Goal: Task Accomplishment & Management: Manage account settings

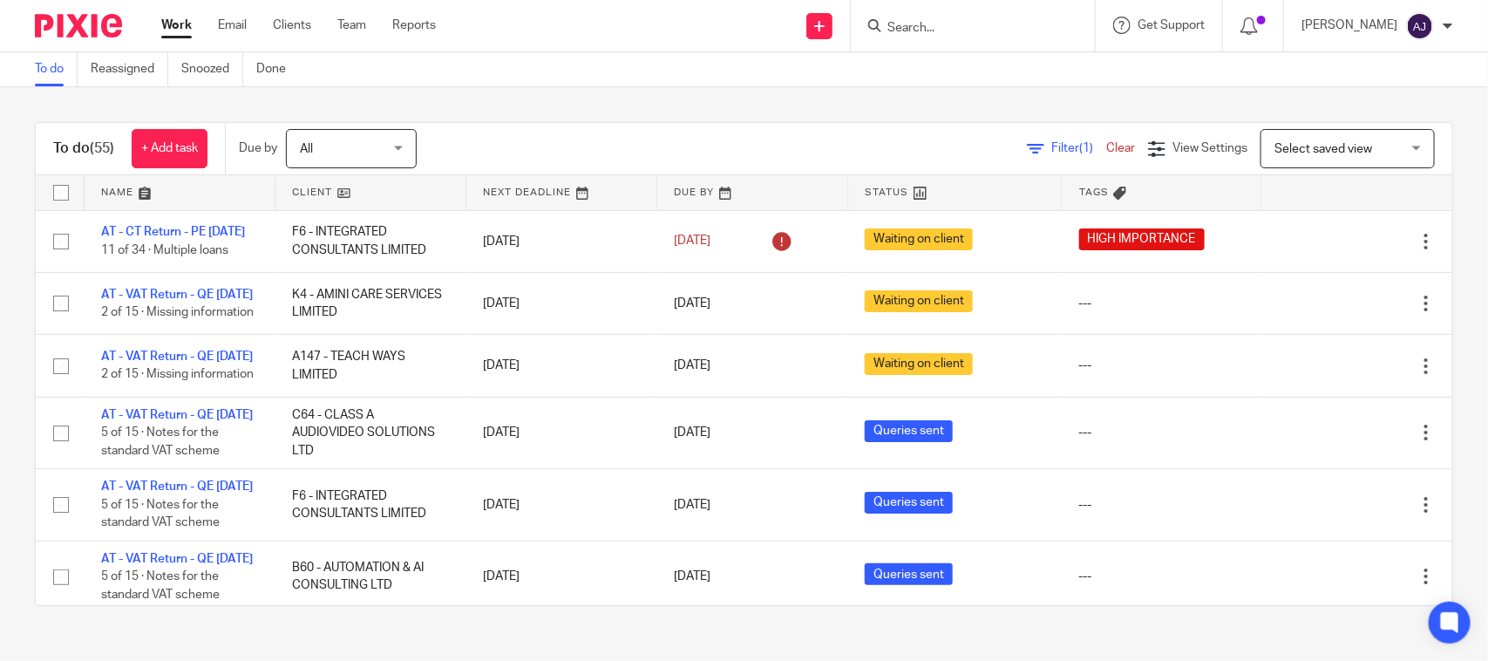
click at [520, 77] on div "To do Reassigned Snoozed Done" at bounding box center [744, 69] width 1488 height 35
click at [503, 103] on div "To do (55) + Add task Due by All All [DATE] [DATE] This week Next week This mon…" at bounding box center [744, 363] width 1488 height 553
click at [616, 102] on div "To do (55) + Add task Due by All All [DATE] [DATE] This week Next week This mon…" at bounding box center [744, 363] width 1488 height 553
drag, startPoint x: 55, startPoint y: 146, endPoint x: 119, endPoint y: 146, distance: 63.6
click at [119, 146] on div "To do (55) + Add task" at bounding box center [130, 148] width 189 height 51
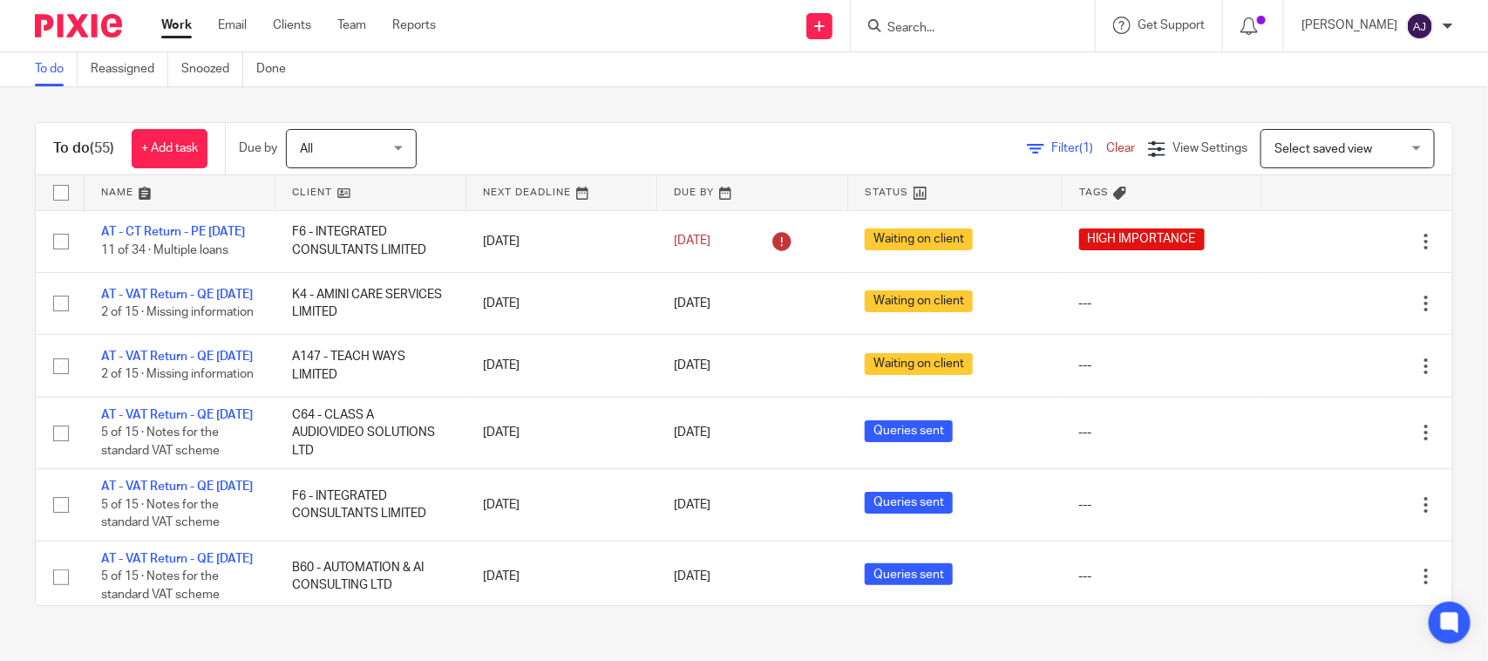
click at [119, 146] on div "+ Add task" at bounding box center [160, 148] width 93 height 39
drag, startPoint x: 118, startPoint y: 146, endPoint x: 0, endPoint y: 174, distance: 120.9
click at [0, 174] on div "To do (55) + Add task Due by All All Today Tomorrow This week Next week This mo…" at bounding box center [744, 363] width 1488 height 553
click at [65, 154] on h1 "To do (55)" at bounding box center [83, 148] width 61 height 18
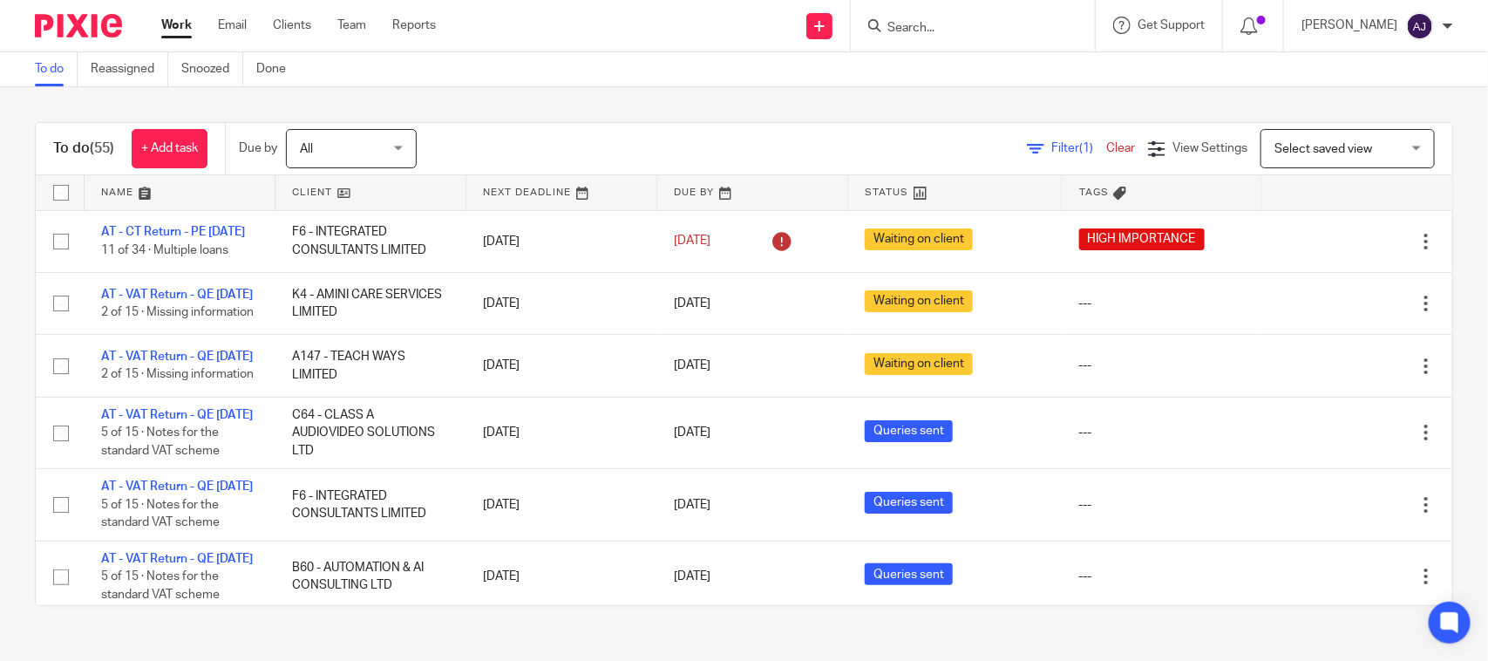
click at [53, 146] on h1 "To do (55)" at bounding box center [83, 148] width 61 height 18
drag, startPoint x: 52, startPoint y: 146, endPoint x: 62, endPoint y: 146, distance: 9.6
click at [62, 146] on div "To do (55) + Add task" at bounding box center [130, 148] width 189 height 51
click at [62, 146] on h1 "To do (55)" at bounding box center [83, 148] width 61 height 18
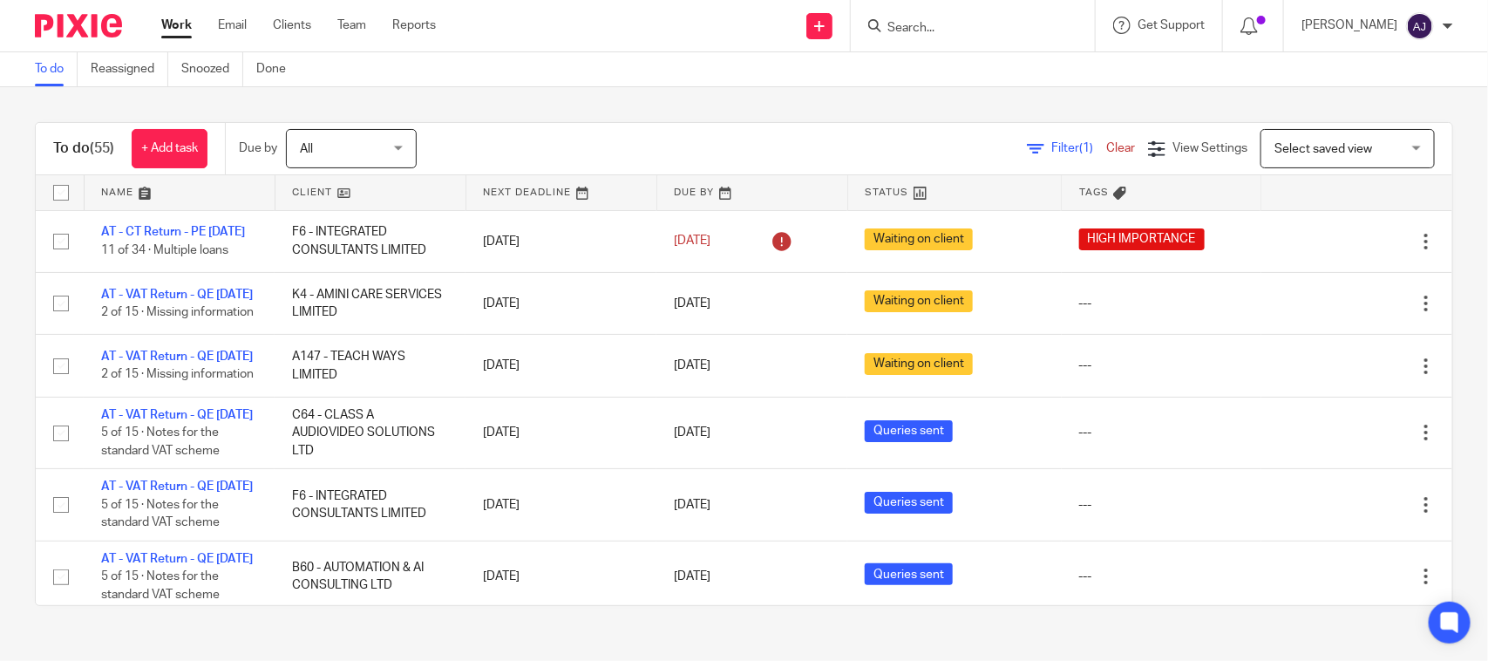
click at [62, 146] on h1 "To do (55)" at bounding box center [83, 148] width 61 height 18
click at [58, 123] on div "To do (55) + Add task" at bounding box center [130, 148] width 189 height 51
click at [55, 110] on div "To do (55) + Add task Due by All All Today Tomorrow This week Next week This mo…" at bounding box center [744, 363] width 1488 height 553
click at [508, 98] on div "To do (55) + Add task Due by All All Today Tomorrow This week Next week This mo…" at bounding box center [744, 363] width 1488 height 553
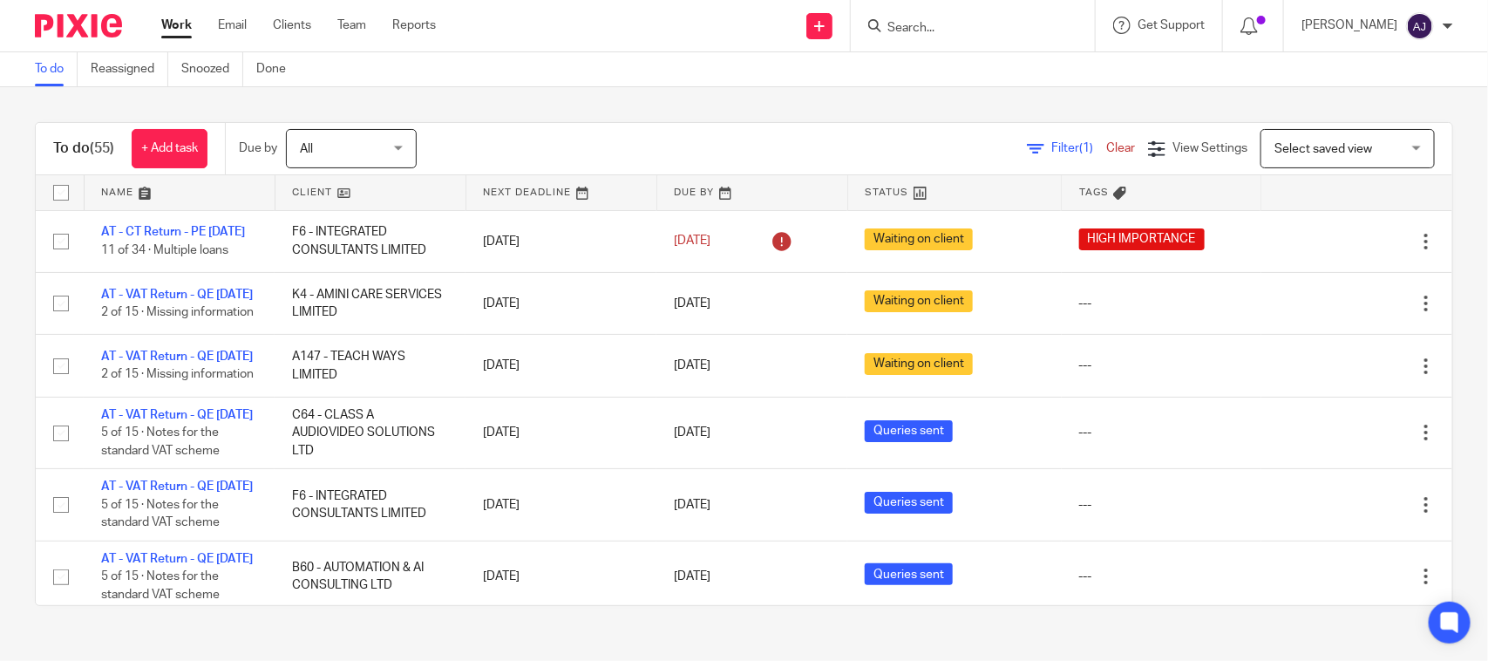
click at [624, 92] on div "To do (55) + Add task Due by All All Today Tomorrow This week Next week This mo…" at bounding box center [744, 363] width 1488 height 553
click at [748, 90] on div "To do (55) + Add task Due by All All Today Tomorrow This week Next week This mo…" at bounding box center [744, 363] width 1488 height 553
click at [636, 119] on div "To do (55) + Add task Due by All All Today Tomorrow This week Next week This mo…" at bounding box center [744, 363] width 1488 height 553
click at [761, 105] on div "To do (55) + Add task Due by All All Today Tomorrow This week Next week This mo…" at bounding box center [744, 363] width 1488 height 553
click at [763, 106] on div "To do (55) + Add task Due by All All Today Tomorrow This week Next week This mo…" at bounding box center [744, 363] width 1488 height 553
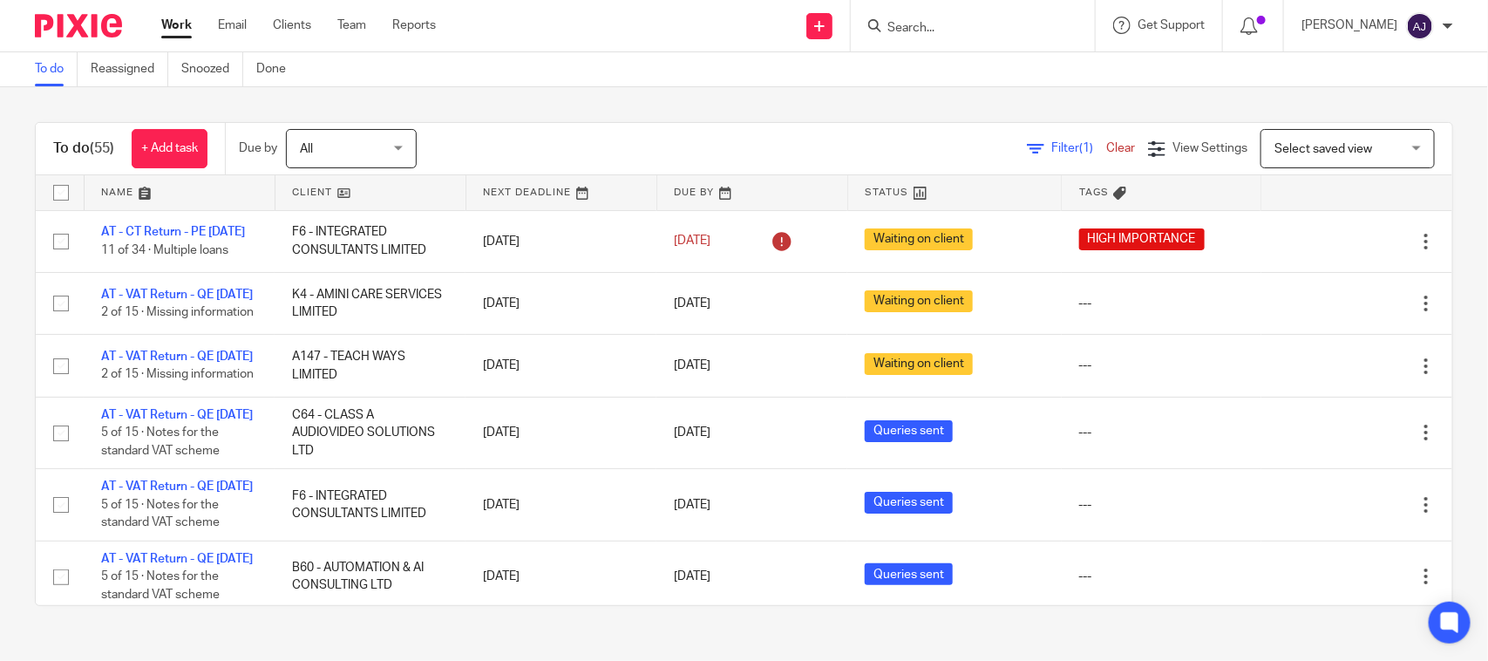
click at [595, 68] on div "To do Reassigned Snoozed Done" at bounding box center [744, 69] width 1488 height 35
click at [675, 70] on div "To do Reassigned Snoozed Done" at bounding box center [744, 69] width 1488 height 35
click at [715, 87] on div "To do (55) + Add task Due by All All Today Tomorrow This week Next week This mo…" at bounding box center [744, 363] width 1488 height 553
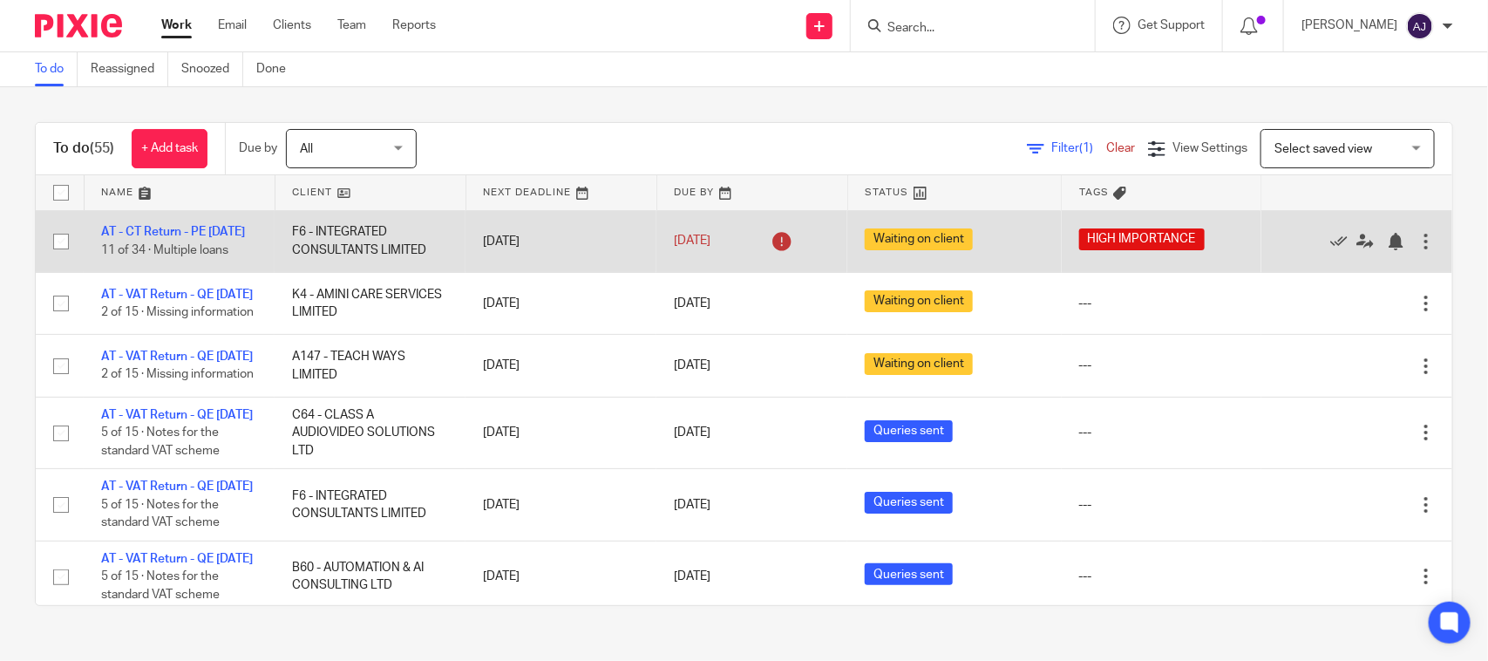
click at [786, 272] on td "31 Aug 2025" at bounding box center [751, 241] width 191 height 62
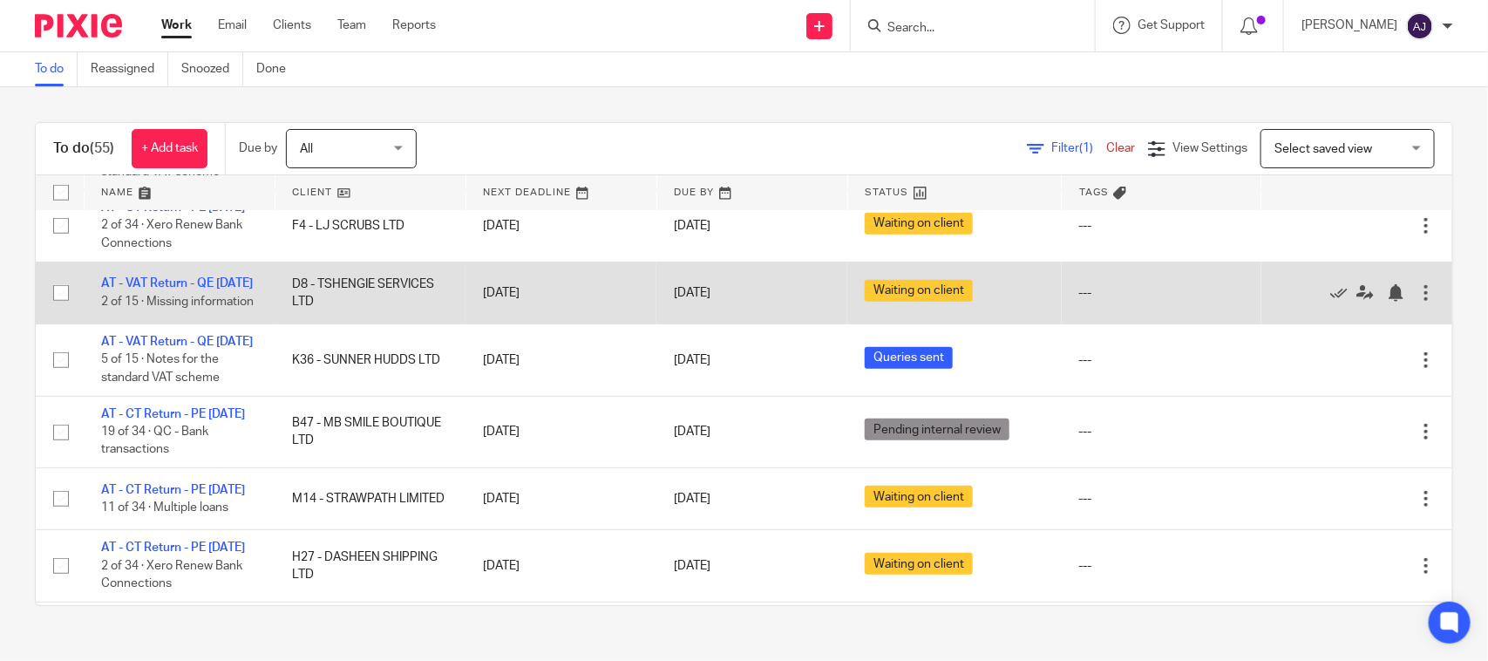
scroll to position [654, 0]
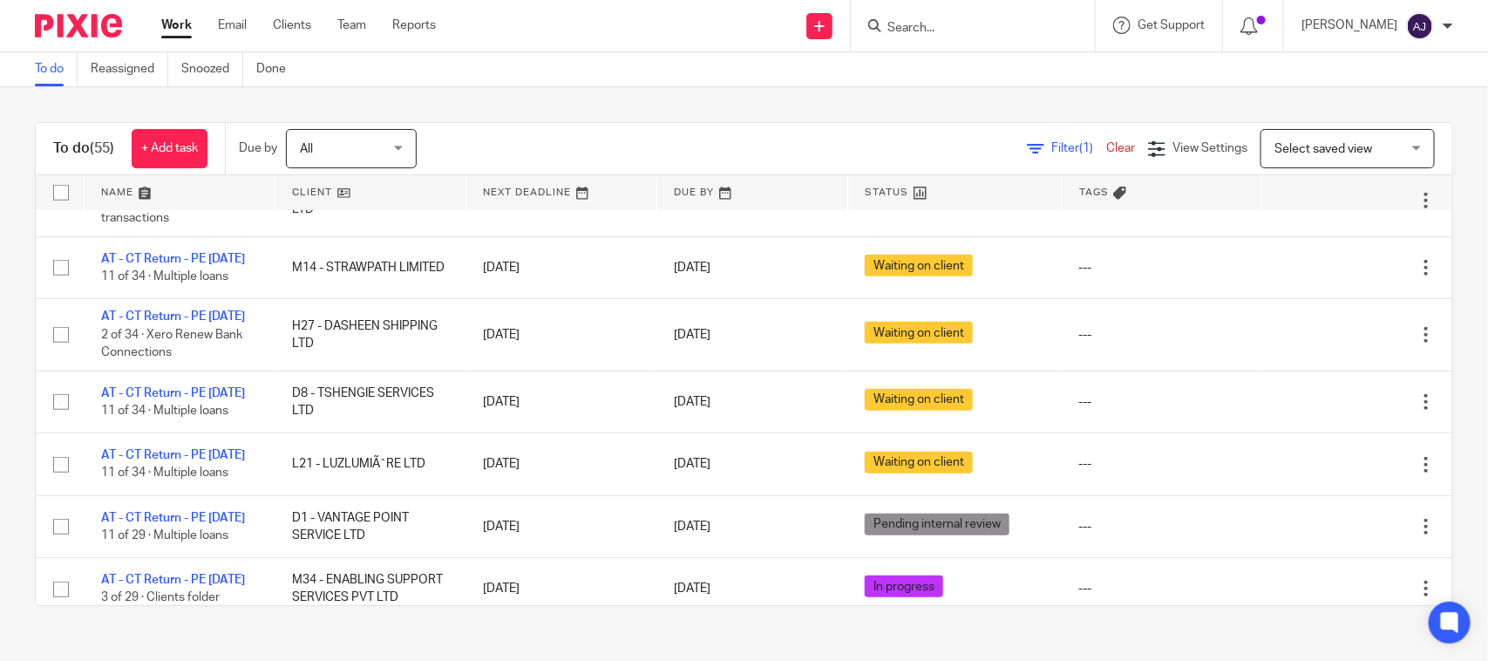
drag, startPoint x: 816, startPoint y: 135, endPoint x: 807, endPoint y: 151, distance: 17.9
click at [813, 138] on div "Filter (1) Clear View Settings View Settings (1) Filters Clear Save Manage save…" at bounding box center [949, 148] width 1005 height 39
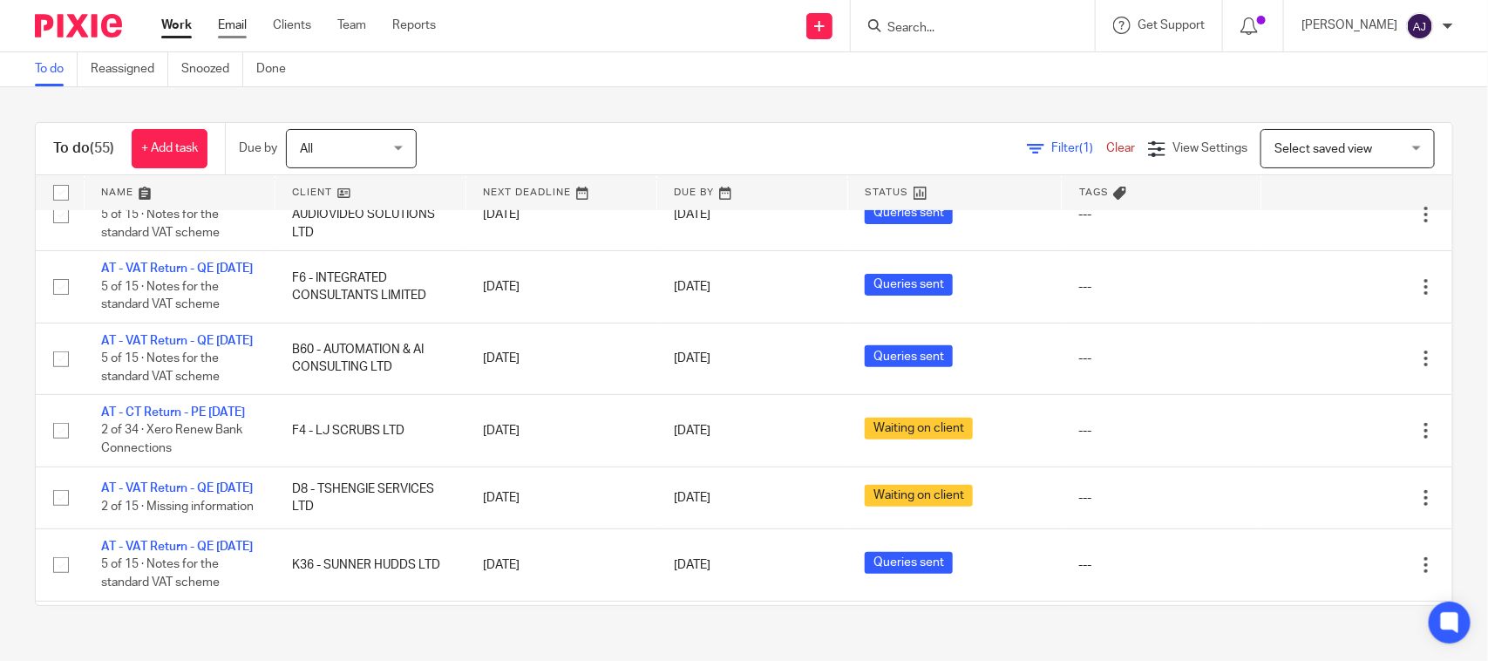
scroll to position [0, 0]
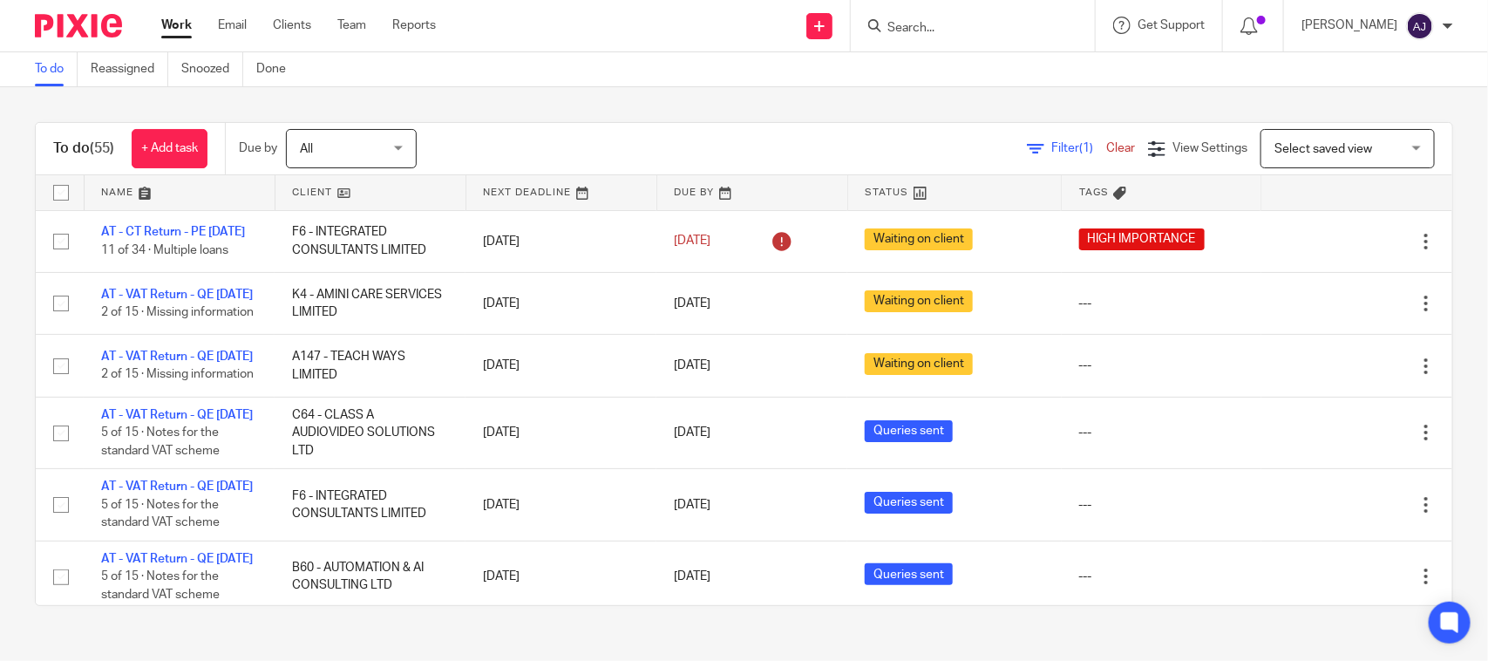
click at [9, 567] on div "To do (55) + Add task Due by All All Today Tomorrow This week Next week This mo…" at bounding box center [744, 363] width 1488 height 553
click at [16, 633] on div "To do (55) + Add task Due by All All Today Tomorrow This week Next week This mo…" at bounding box center [744, 363] width 1488 height 553
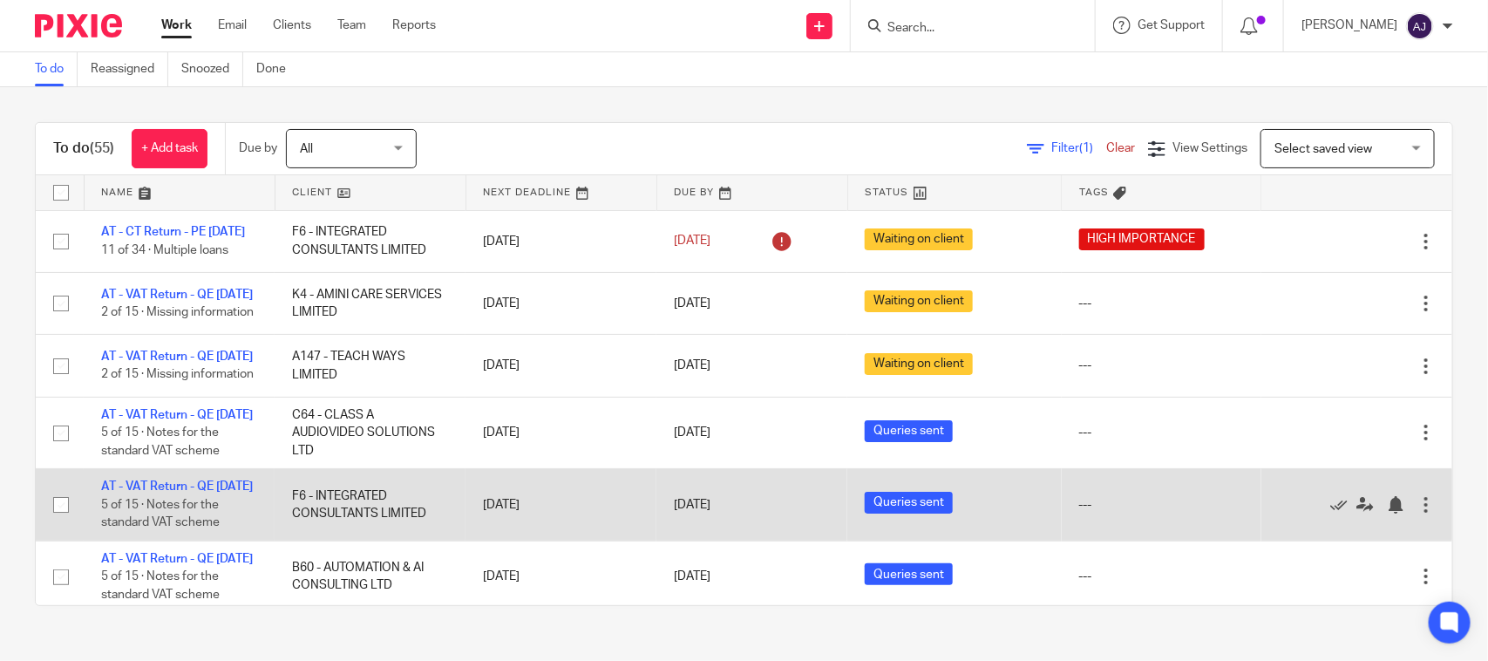
scroll to position [109, 0]
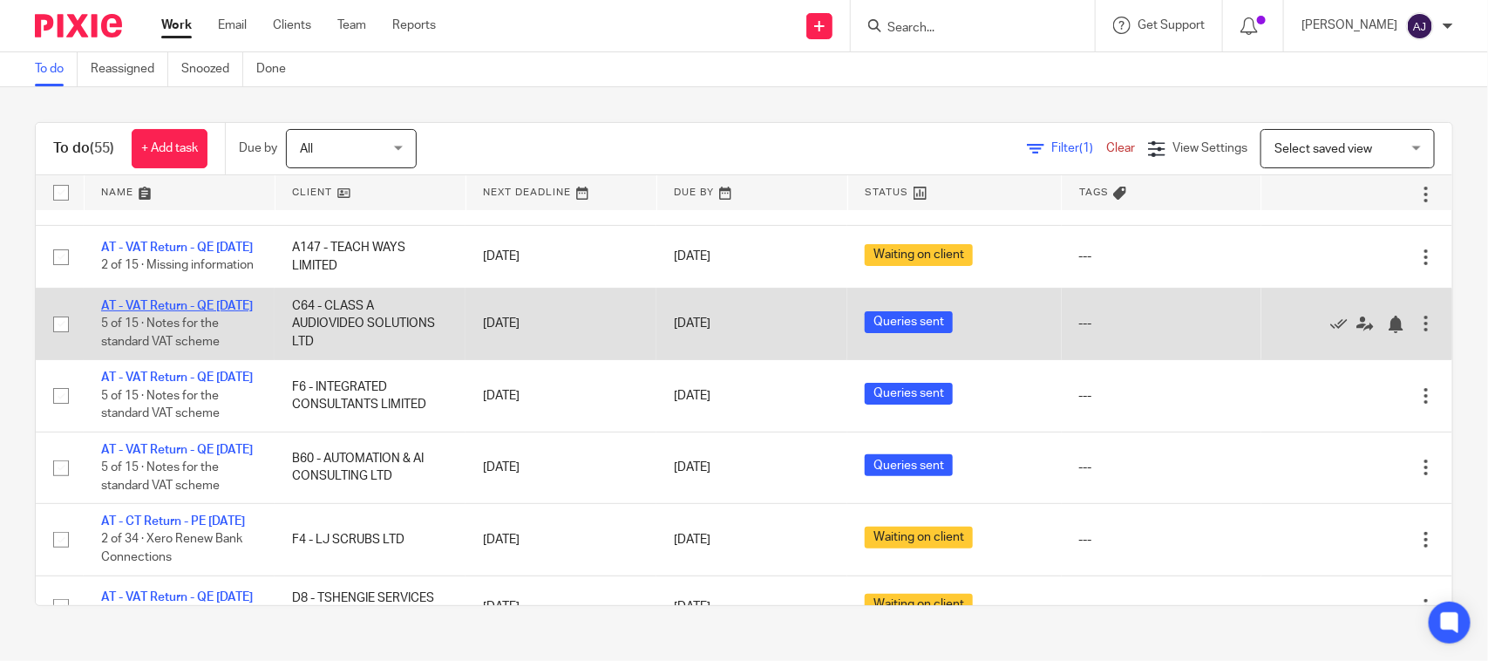
click at [168, 312] on link "AT - VAT Return - QE [DATE]" at bounding box center [177, 306] width 152 height 12
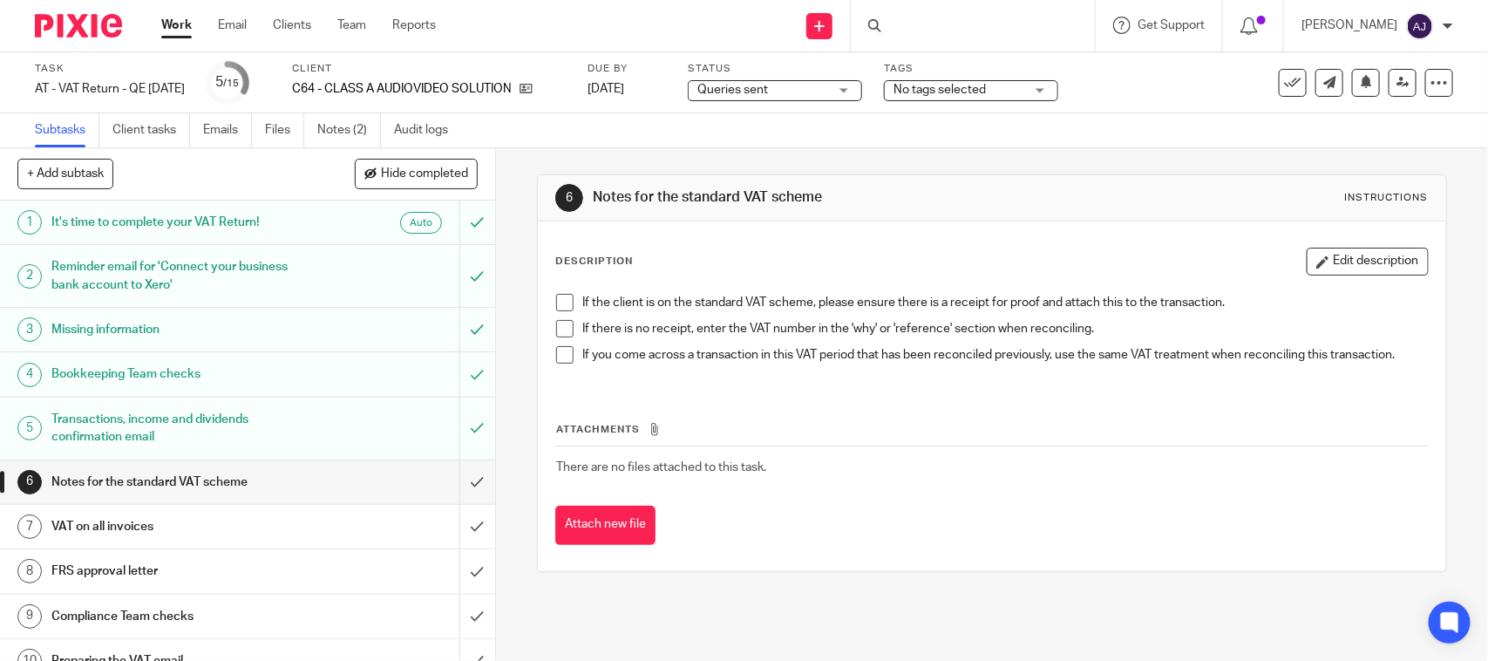
click at [556, 303] on span at bounding box center [564, 302] width 17 height 17
click at [556, 329] on span at bounding box center [564, 328] width 17 height 17
click at [562, 355] on span at bounding box center [564, 354] width 17 height 17
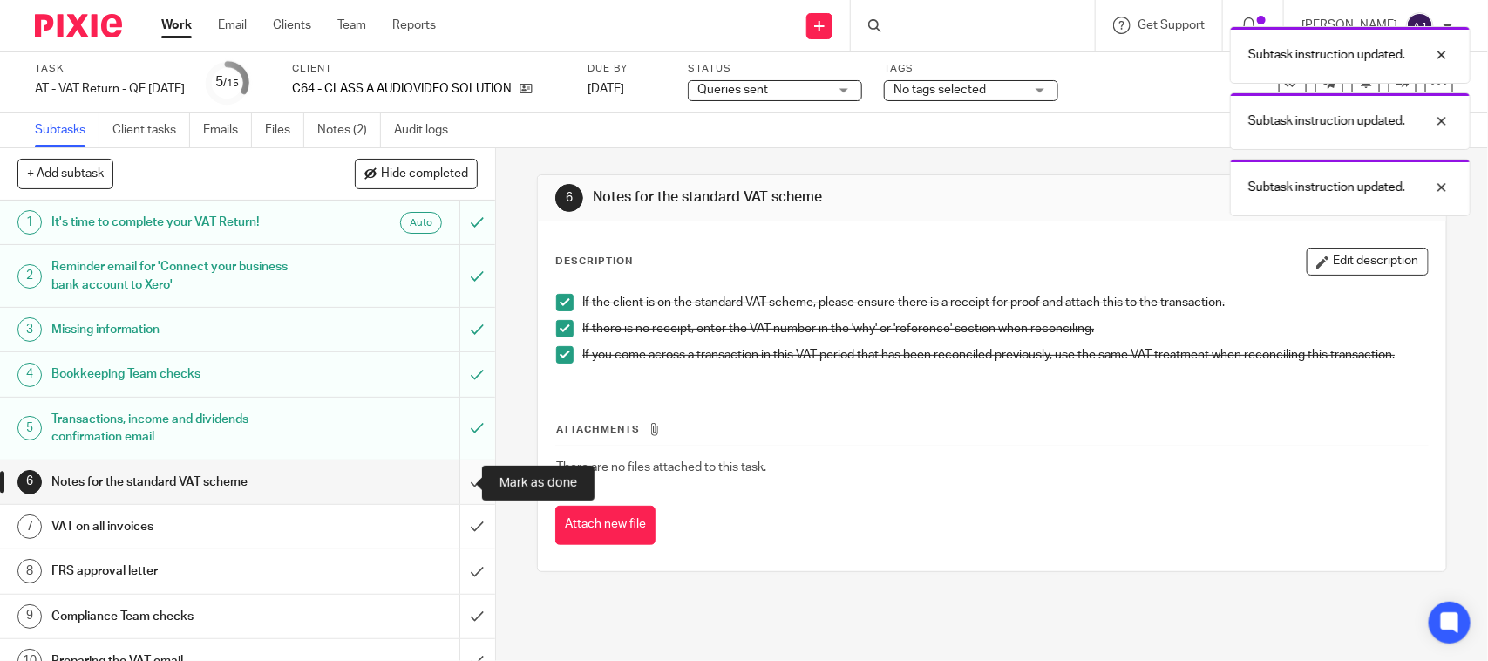
click at [454, 491] on input "submit" at bounding box center [247, 482] width 495 height 44
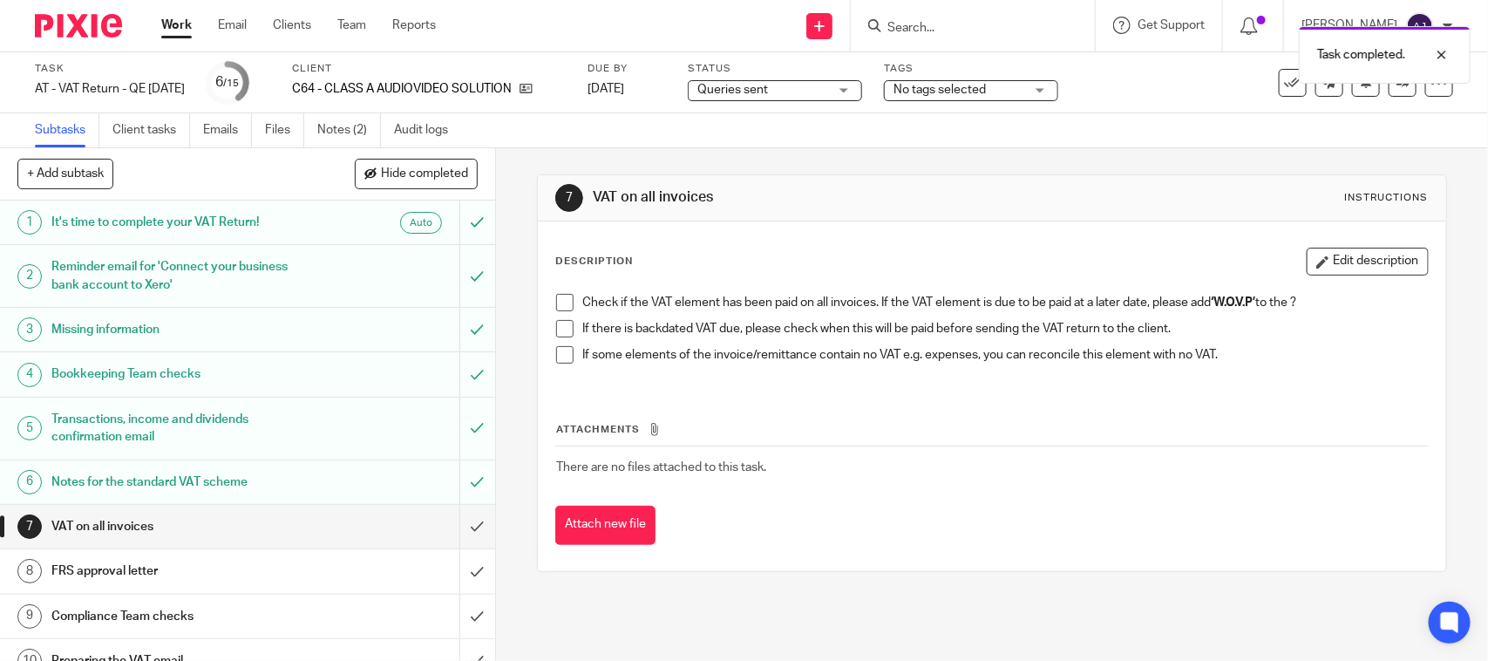
click at [556, 297] on span at bounding box center [564, 302] width 17 height 17
click at [563, 331] on span at bounding box center [564, 328] width 17 height 17
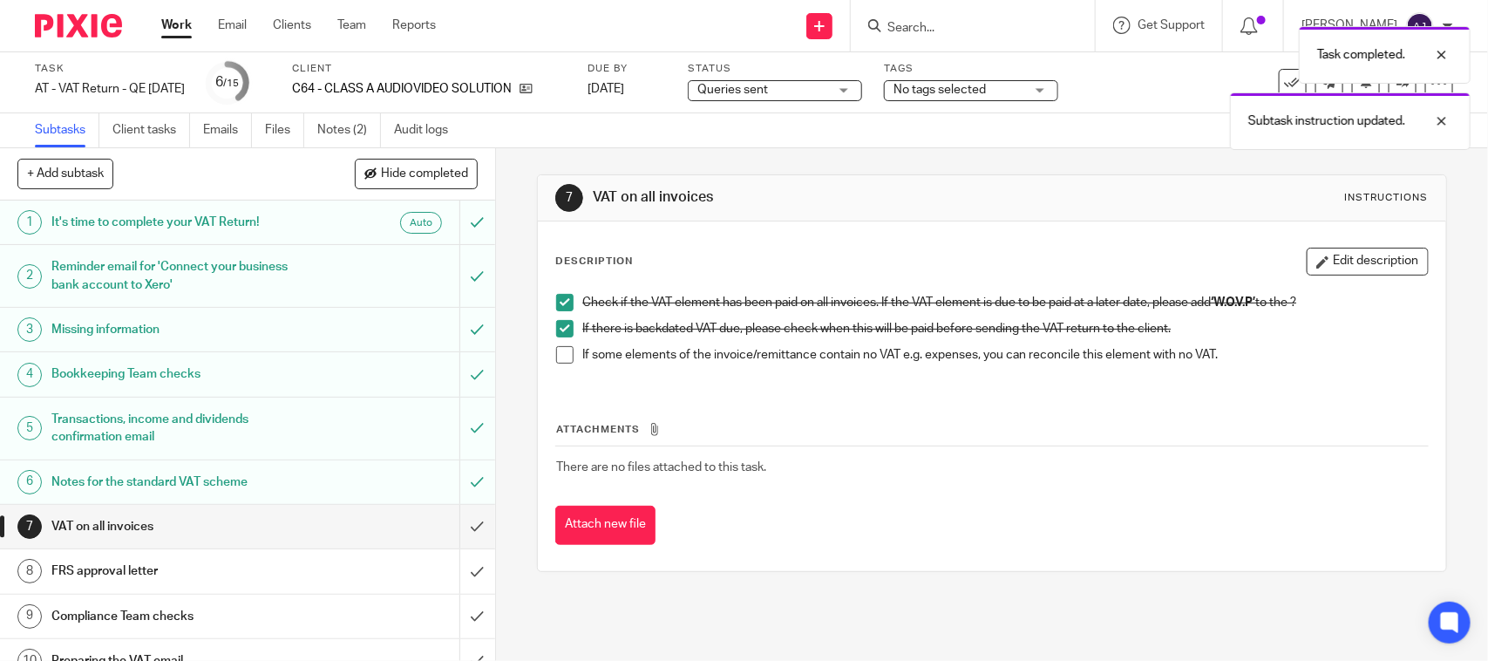
click at [558, 357] on span at bounding box center [564, 354] width 17 height 17
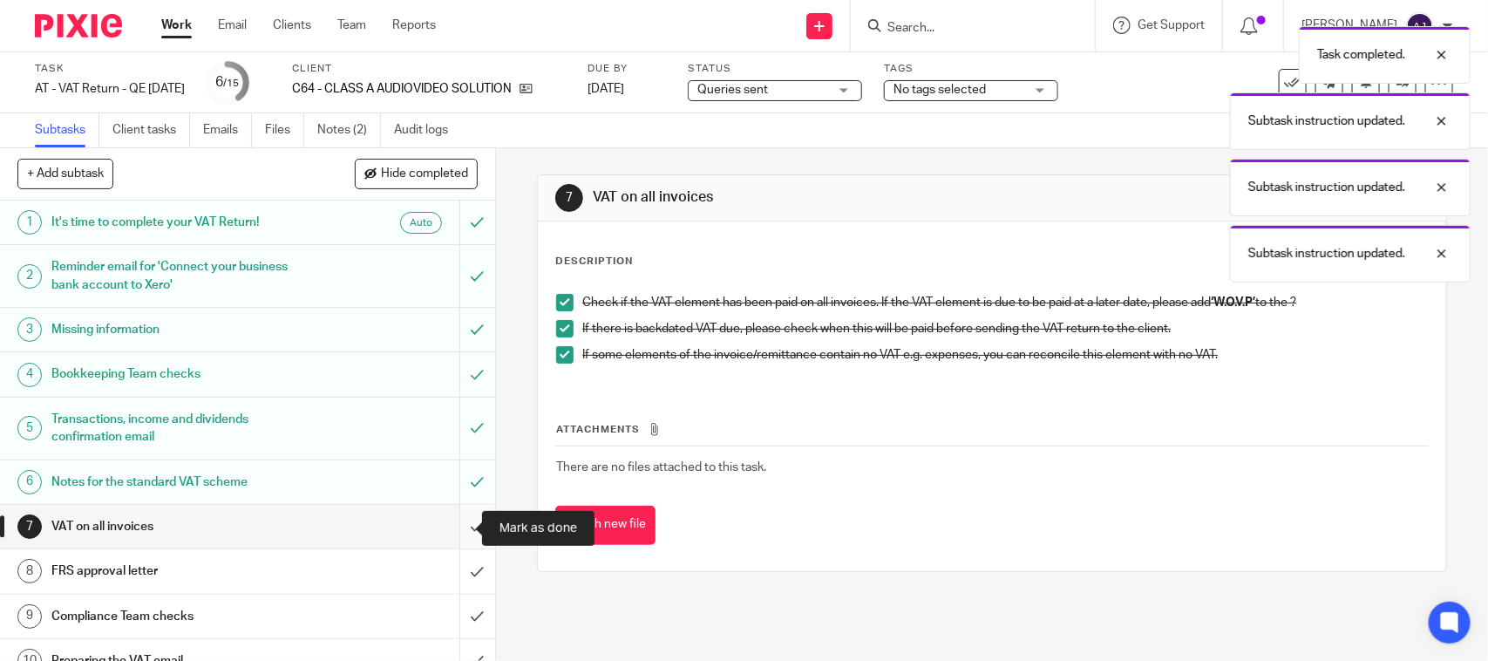
click at [463, 540] on input "submit" at bounding box center [247, 527] width 495 height 44
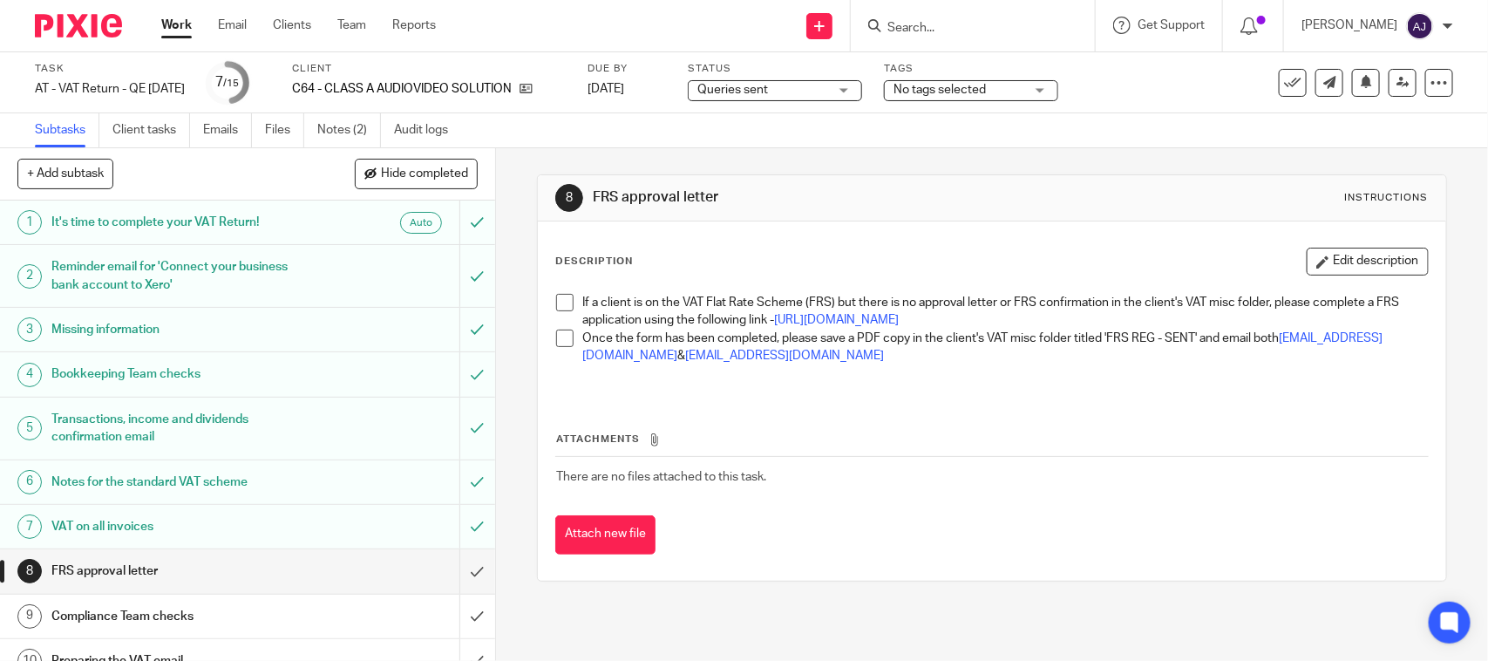
click at [556, 307] on span at bounding box center [564, 302] width 17 height 17
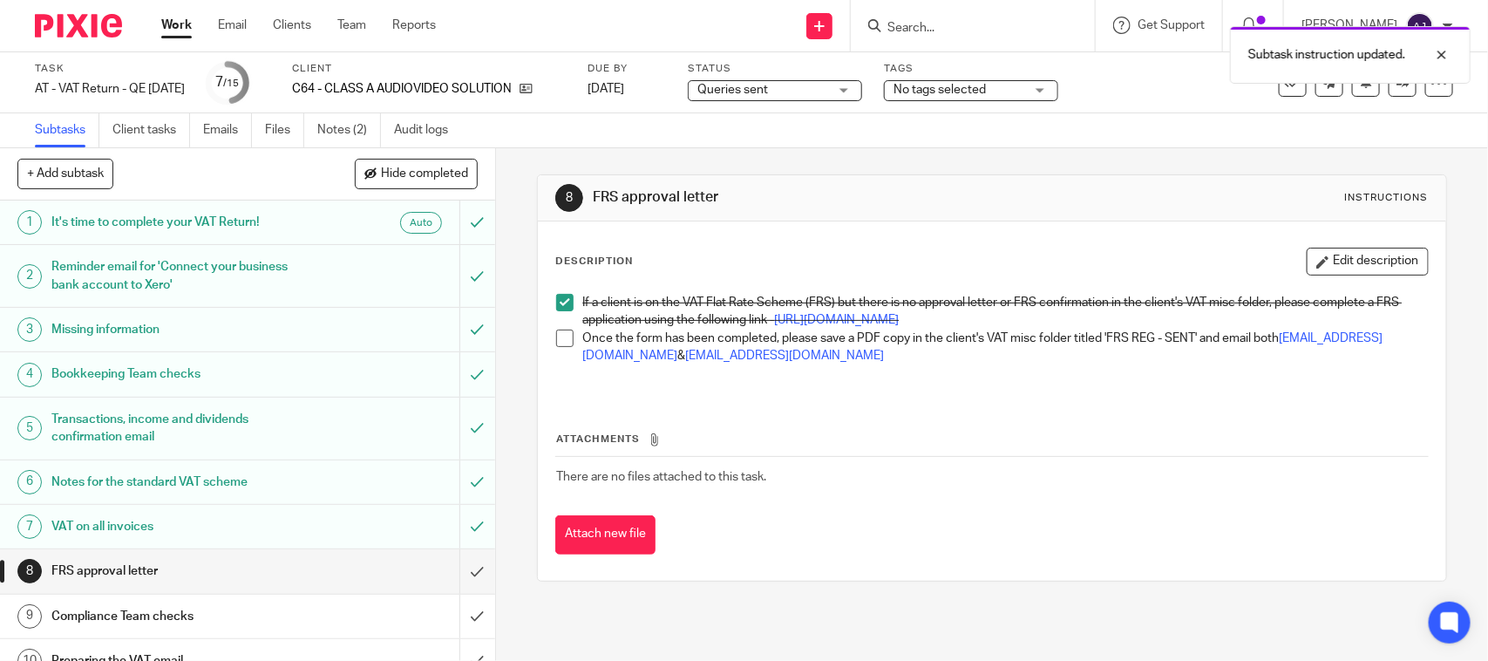
drag, startPoint x: 562, startPoint y: 347, endPoint x: 560, endPoint y: 356, distance: 8.9
click at [562, 347] on span at bounding box center [564, 337] width 17 height 17
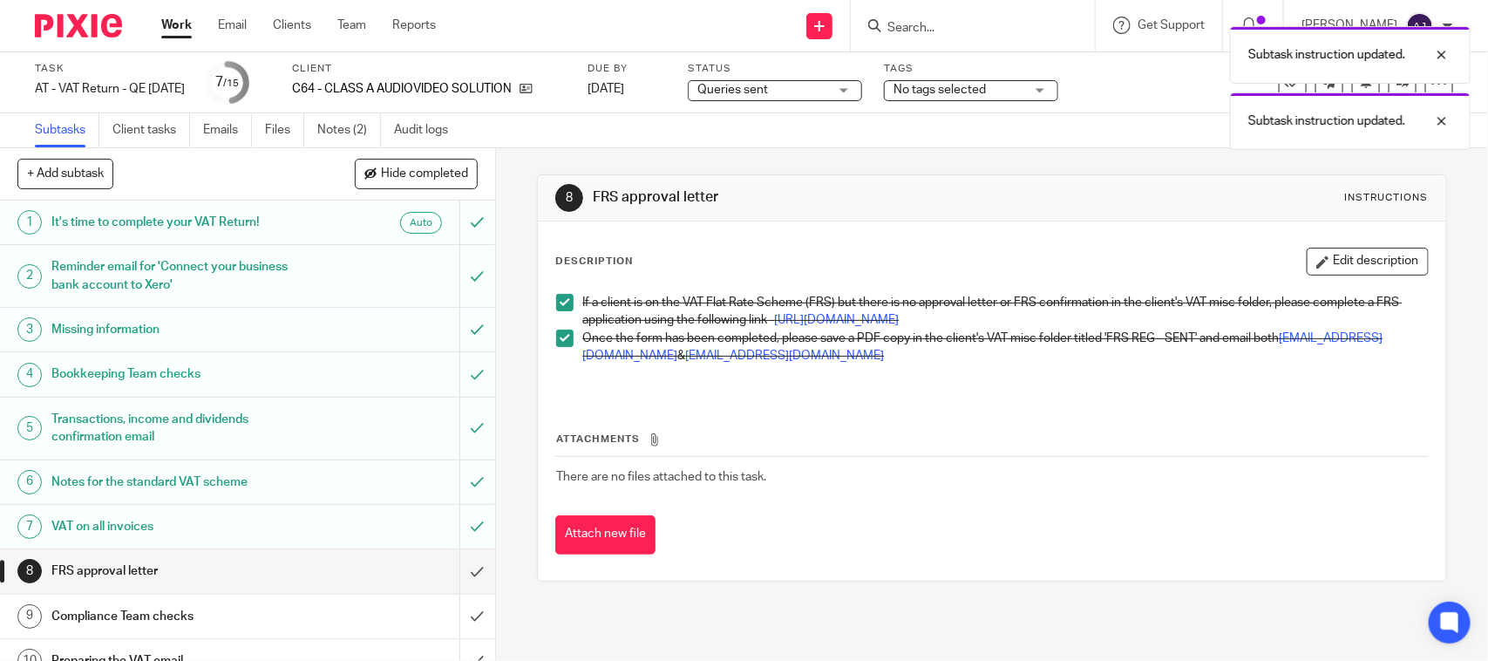
click at [764, 100] on div "Subtask instruction updated. Subtask instruction updated." at bounding box center [1107, 83] width 727 height 132
click at [764, 87] on div "Subtask instruction updated. Subtask instruction updated." at bounding box center [1107, 83] width 727 height 132
click at [777, 68] on div "Subtask instruction updated. Subtask instruction updated." at bounding box center [1107, 83] width 727 height 132
click at [778, 110] on div "Subtask instruction updated. Subtask instruction updated." at bounding box center [1107, 83] width 727 height 132
click at [780, 96] on div "Subtask instruction updated. Subtask instruction updated." at bounding box center [1107, 83] width 727 height 132
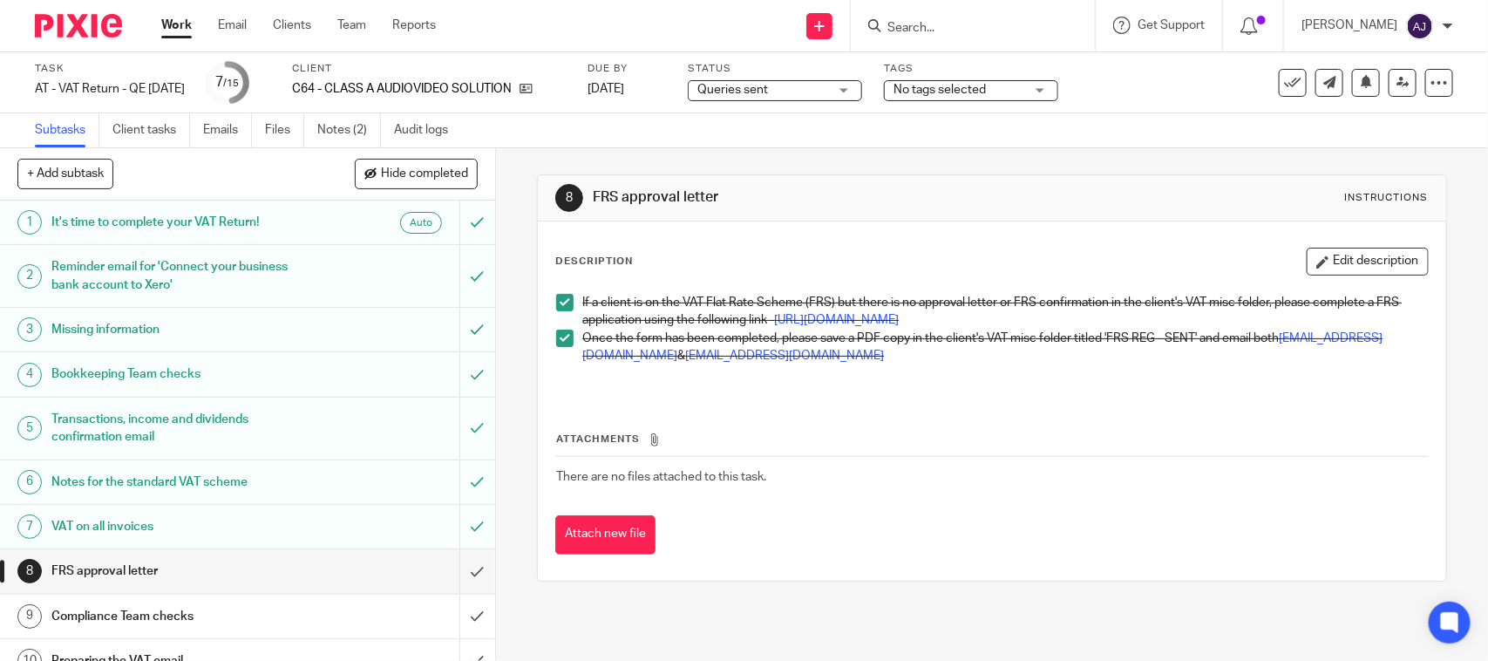
click at [822, 90] on span "Queries sent" at bounding box center [762, 90] width 131 height 18
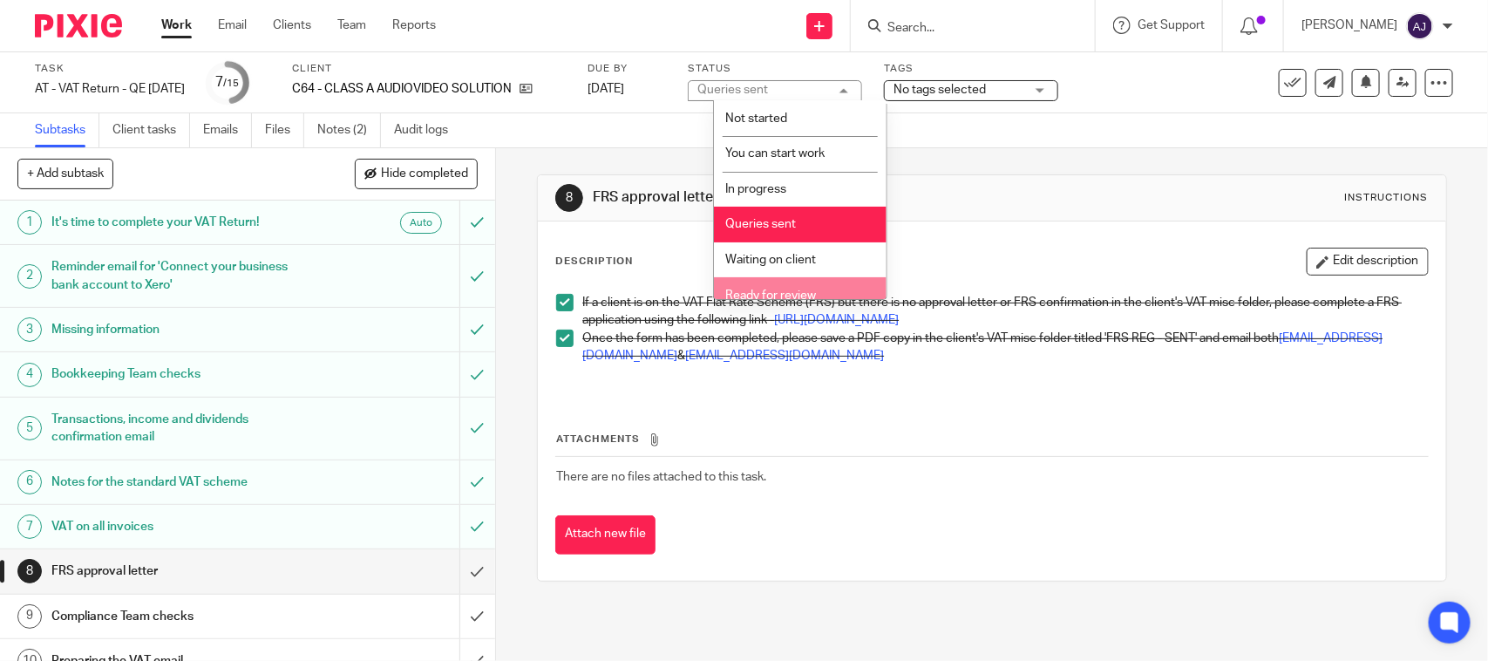
click at [760, 283] on li "Ready for review" at bounding box center [800, 295] width 173 height 36
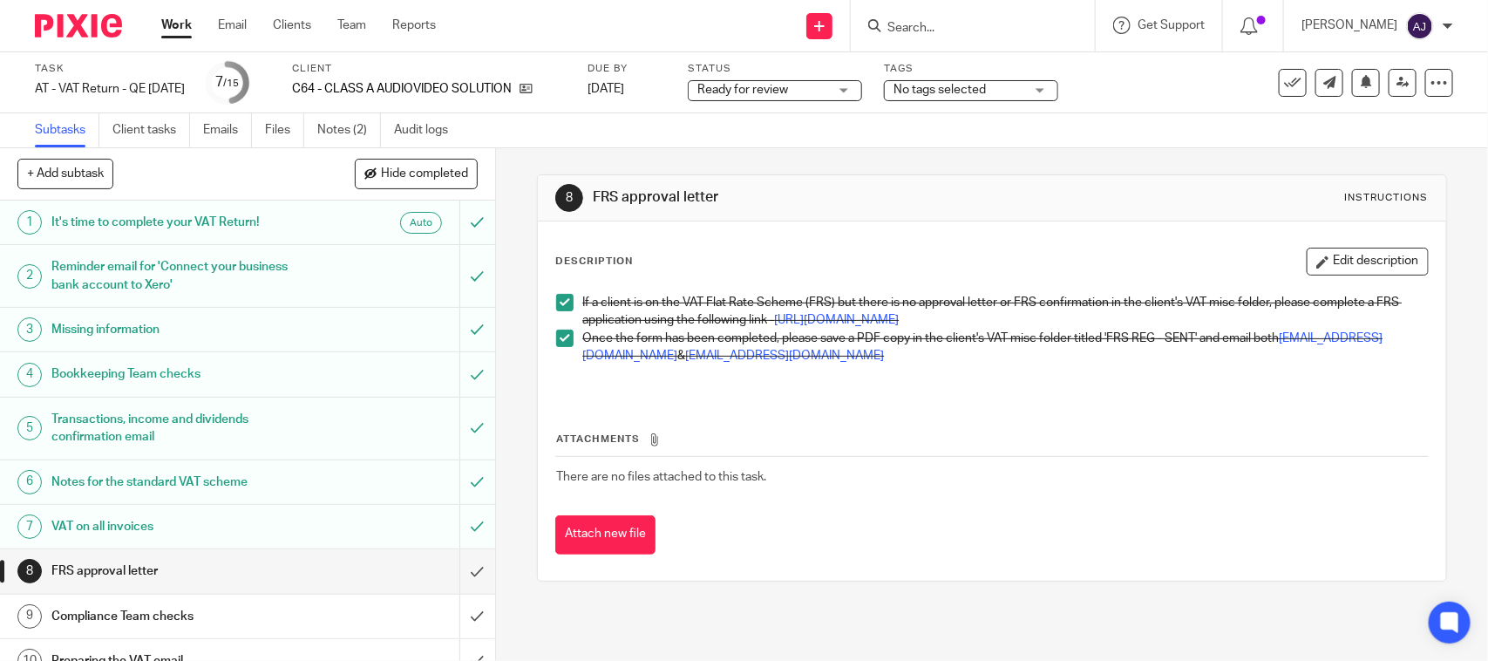
click at [739, 196] on h1 "FRS approval letter" at bounding box center [811, 197] width 437 height 18
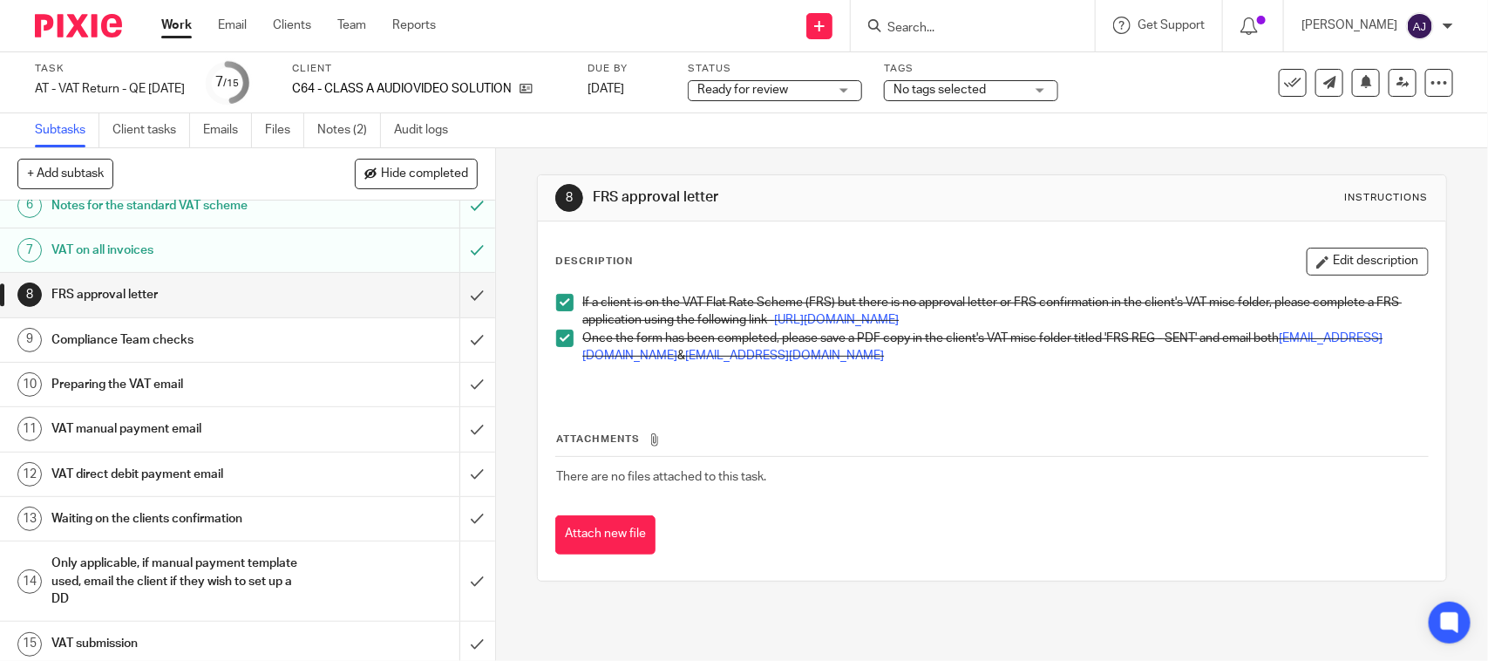
scroll to position [285, 0]
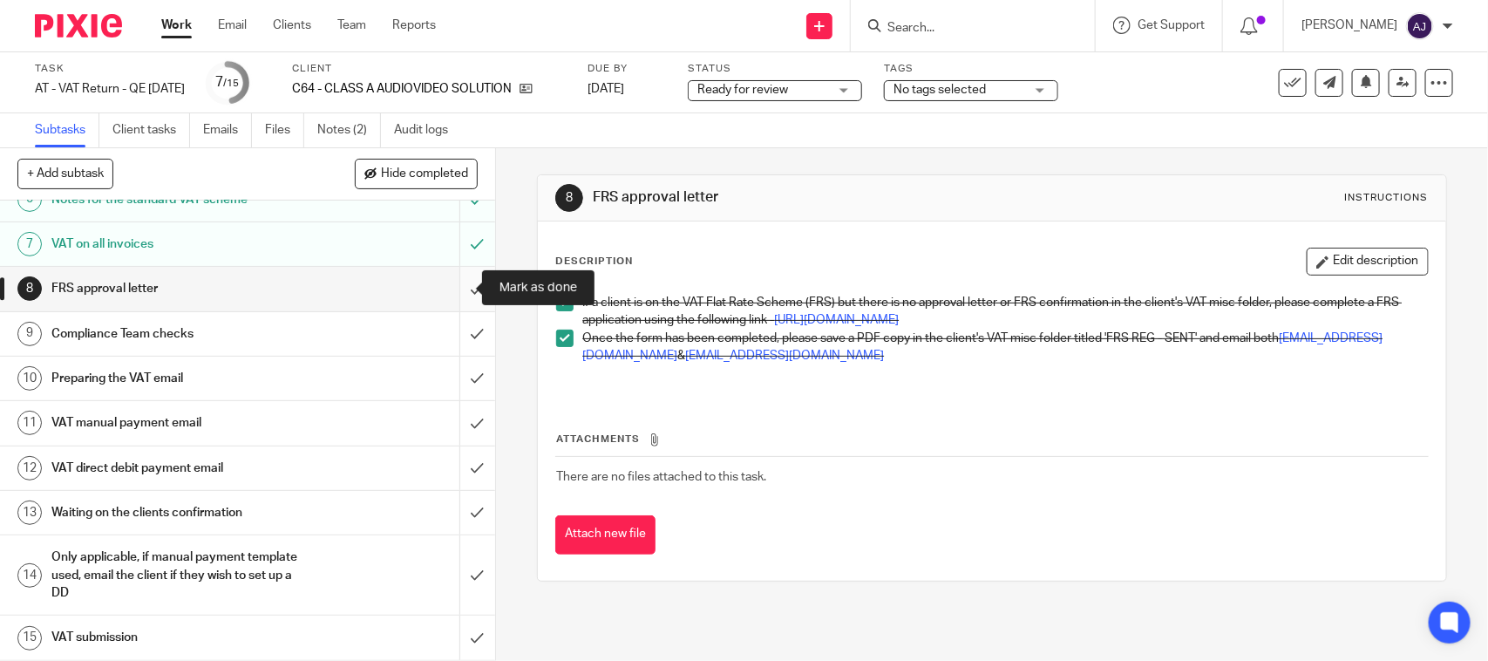
click at [455, 288] on input "submit" at bounding box center [247, 289] width 495 height 44
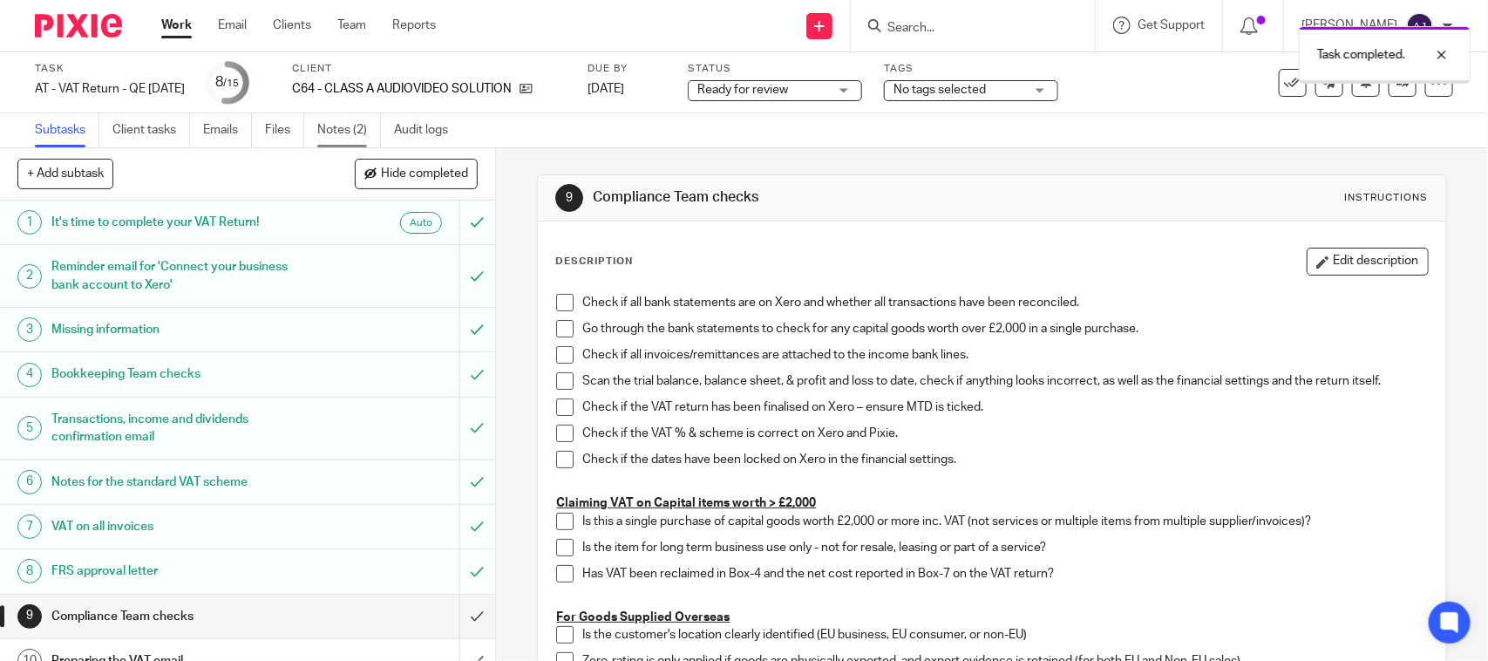
click at [327, 132] on link "Notes (2)" at bounding box center [349, 130] width 64 height 34
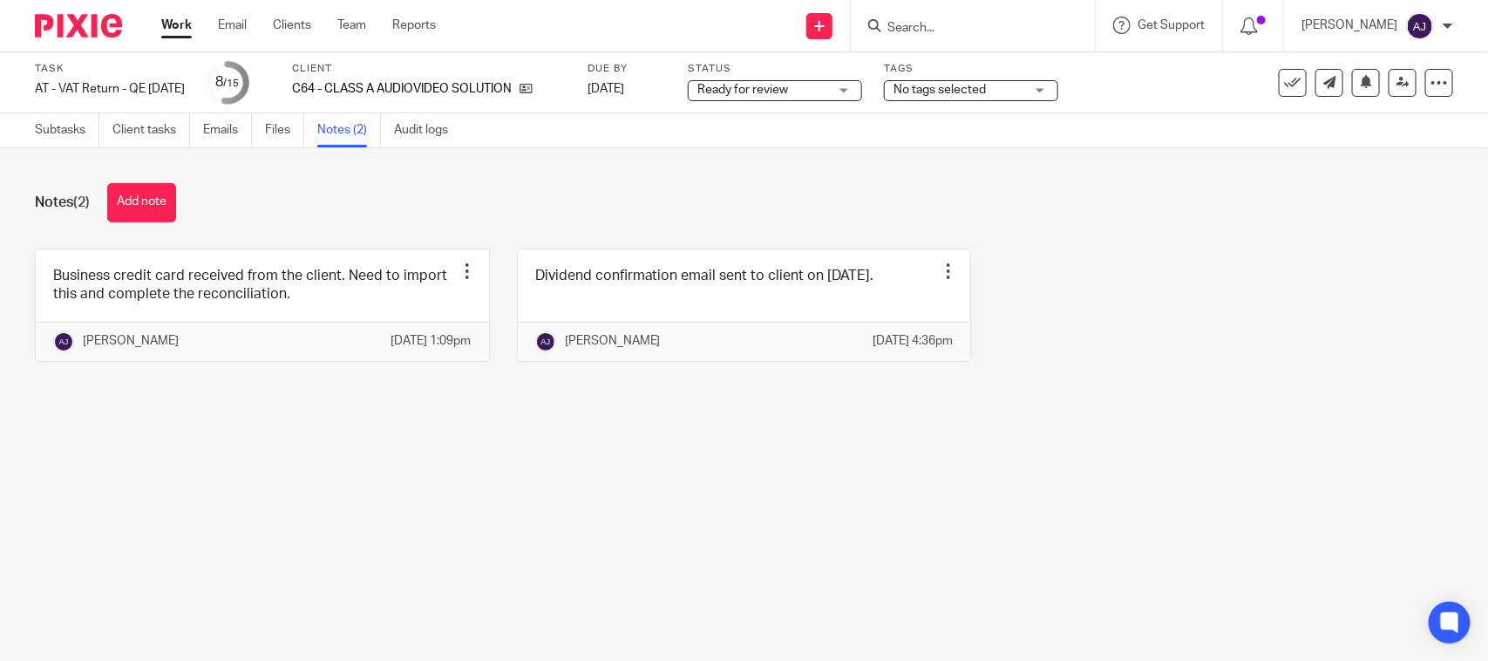
click at [273, 420] on div "Notes (2) Add note Business credit card received from the client. Need to impor…" at bounding box center [744, 285] width 1488 height 275
click at [1255, 382] on div "Business credit card received from the client. Need to import this and complete…" at bounding box center [730, 317] width 1445 height 139
click at [492, 575] on main "Task AT - VAT Return - QE [DATE] Save AT - VAT Return - QE [DATE] 8 /15 Client …" at bounding box center [744, 330] width 1488 height 661
click at [1231, 306] on div "Business credit card received from the client. Need to import this and complete…" at bounding box center [730, 317] width 1445 height 139
click at [372, 464] on main "Task AT - VAT Return - QE [DATE] Save AT - VAT Return - QE [DATE] 8 /15 Client …" at bounding box center [744, 330] width 1488 height 661
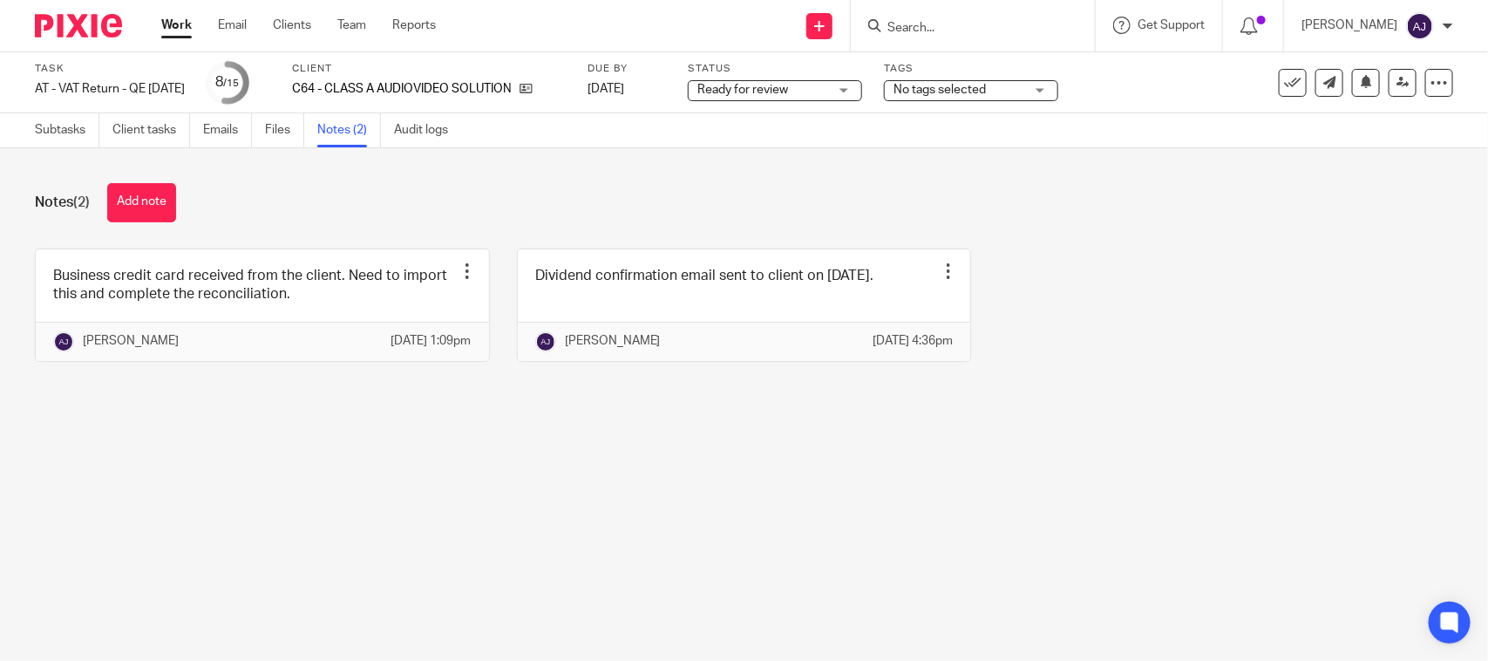
click at [861, 588] on main "Task AT - VAT Return - QE [DATE] Save AT - VAT Return - QE [DATE] 8 /15 Client …" at bounding box center [744, 330] width 1488 height 661
click at [1248, 282] on div "Business credit card received from the client. Need to import this and complete…" at bounding box center [730, 317] width 1445 height 139
